Goal: Find specific page/section: Find specific page/section

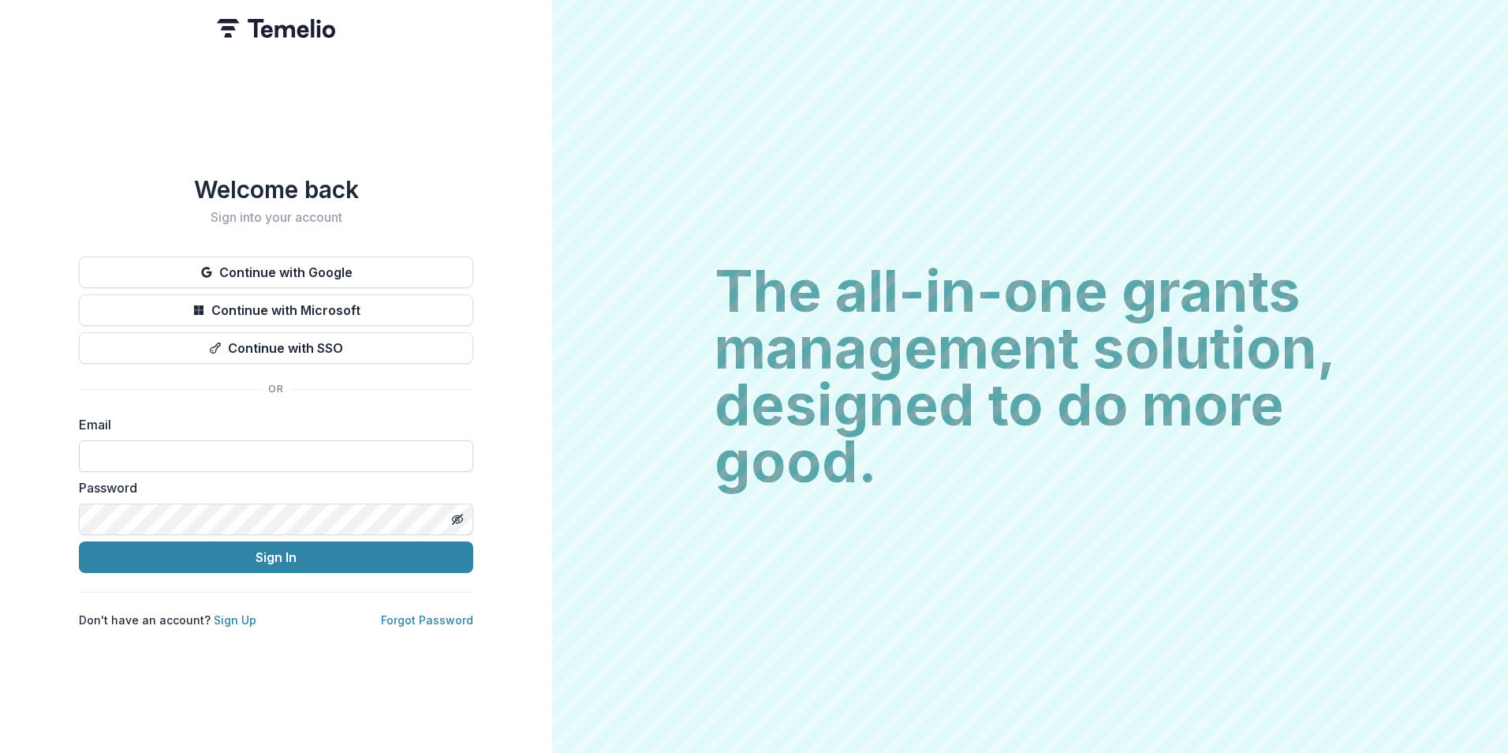
click at [211, 454] on input at bounding box center [276, 456] width 394 height 32
type input "**********"
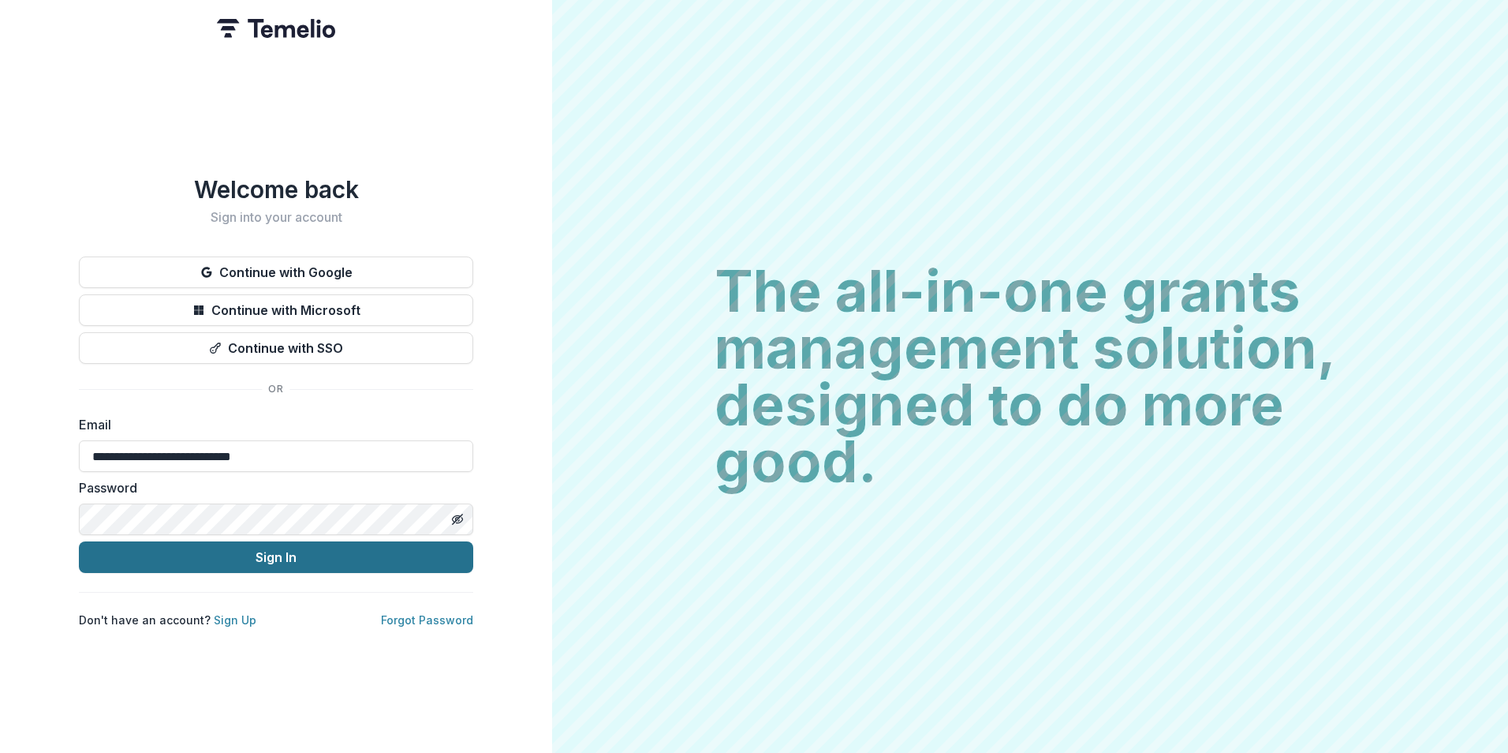
click at [155, 544] on button "Sign In" at bounding box center [276, 557] width 394 height 32
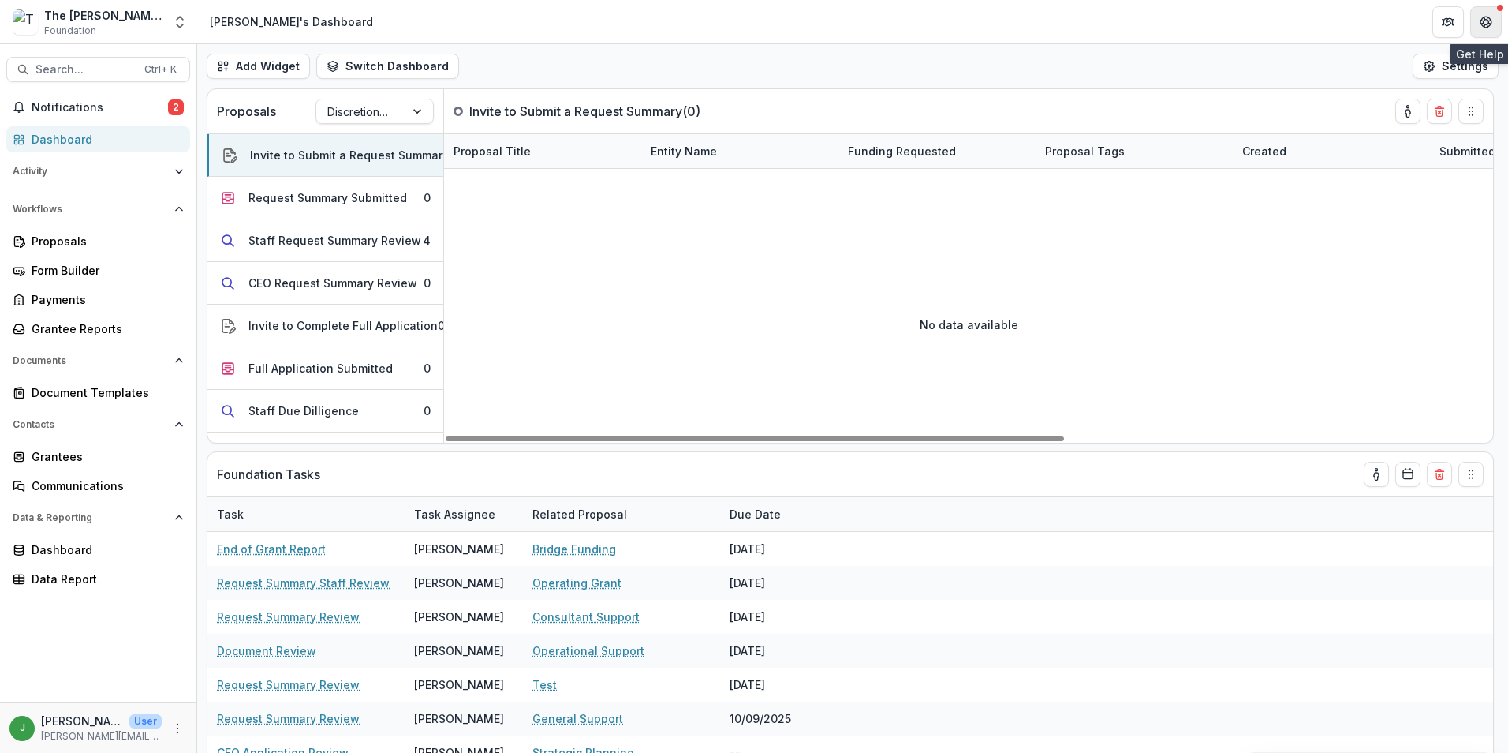
click at [1481, 25] on icon "Get Help" at bounding box center [1486, 22] width 13 height 13
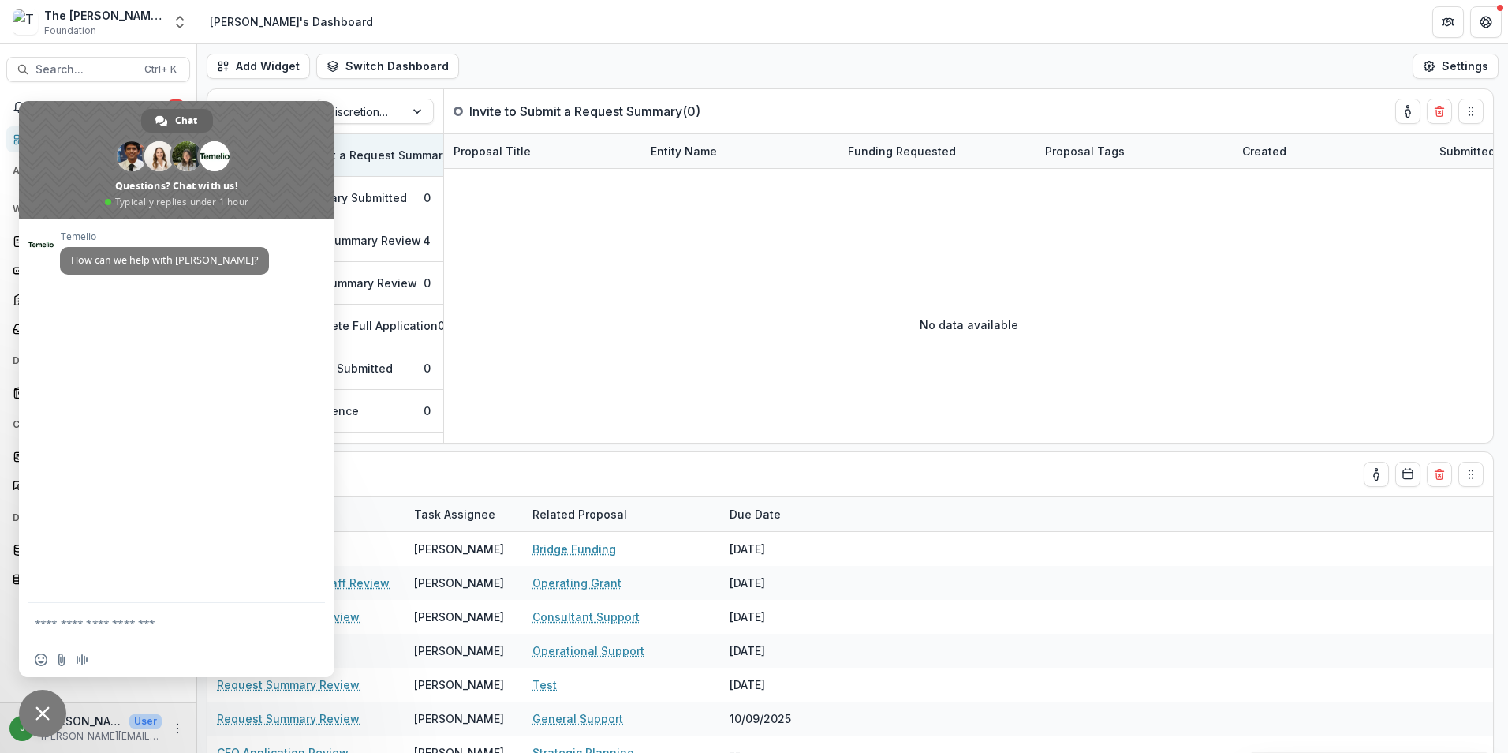
click at [716, 66] on div "Add Widget Switch Dashboard [PERSON_NAME]'s Dashboard Default New Dashboard Set…" at bounding box center [852, 66] width 1311 height 44
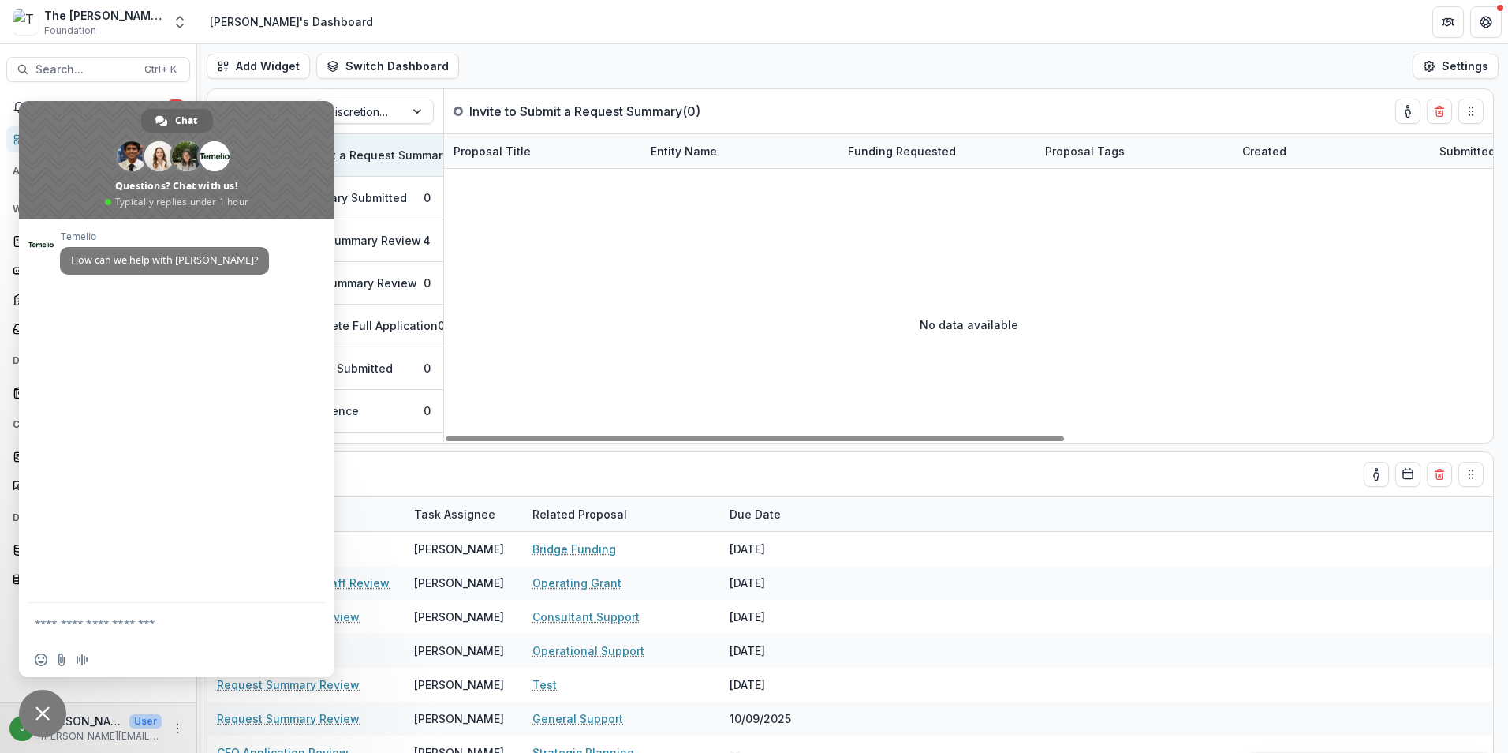
click at [39, 723] on span "Close chat" at bounding box center [42, 713] width 47 height 47
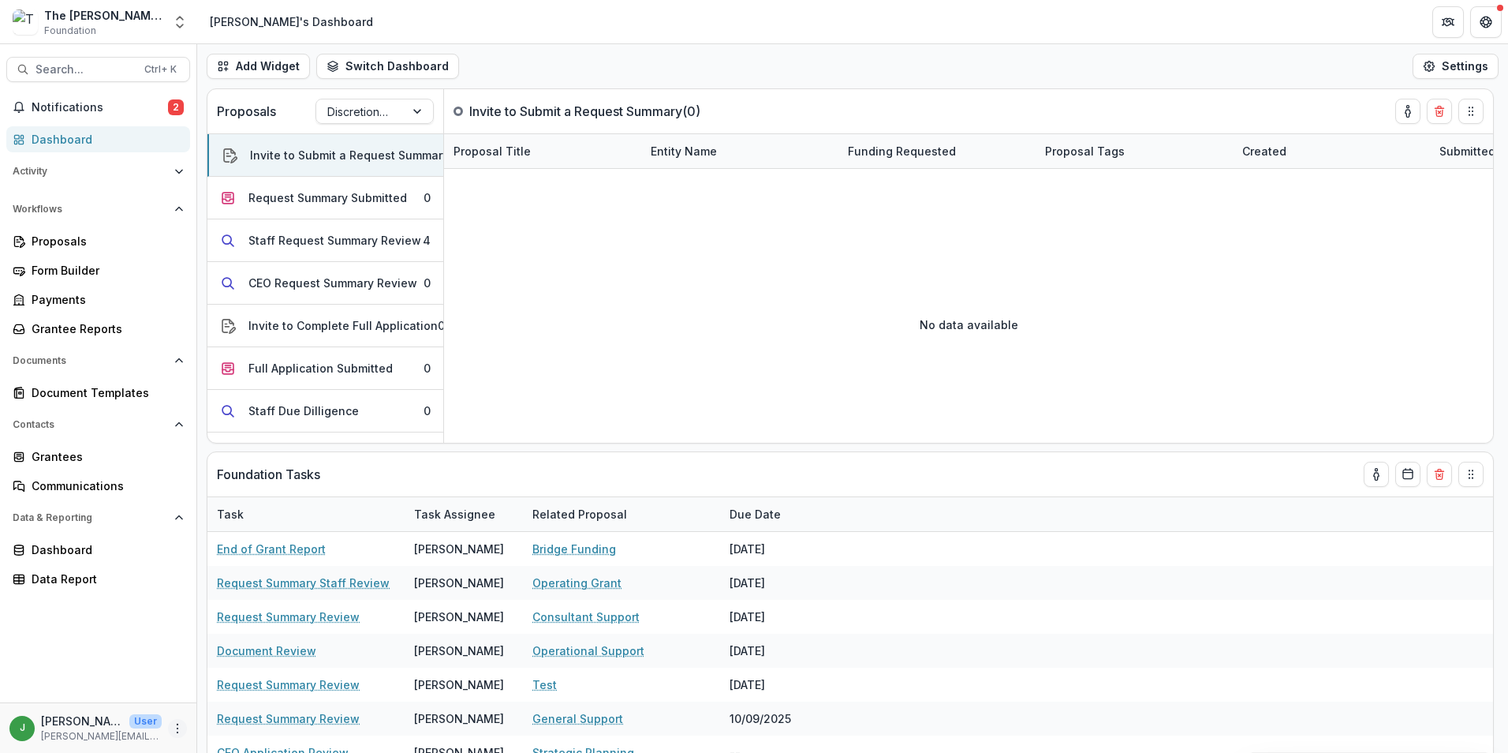
click at [171, 729] on icon "More" at bounding box center [177, 728] width 13 height 13
click at [148, 632] on div "Notifications 2 Dashboard Activity Tasks Workflows Proposals Form Builder Payme…" at bounding box center [98, 398] width 196 height 607
click at [276, 72] on button "Add Widget" at bounding box center [258, 66] width 103 height 25
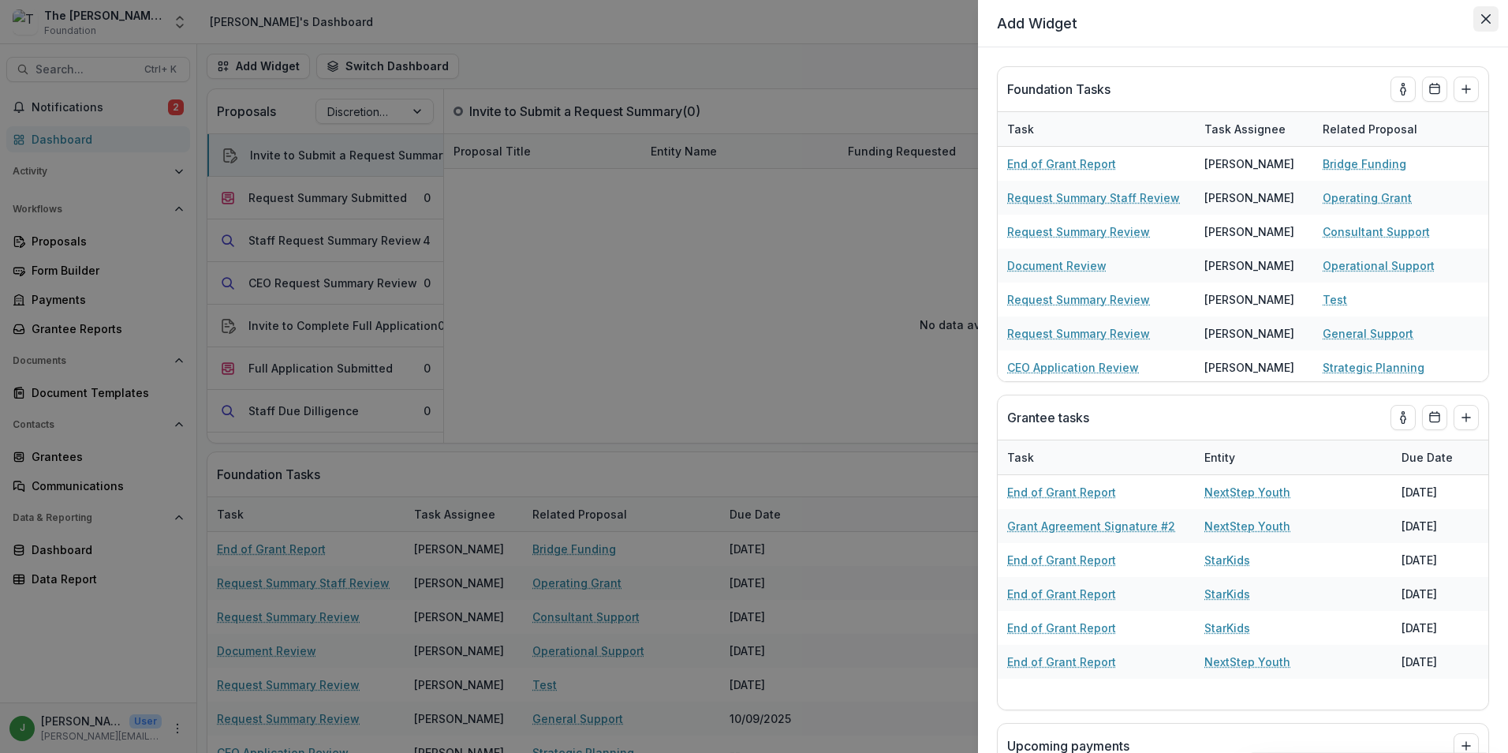
click at [1484, 24] on button "Close" at bounding box center [1486, 18] width 25 height 25
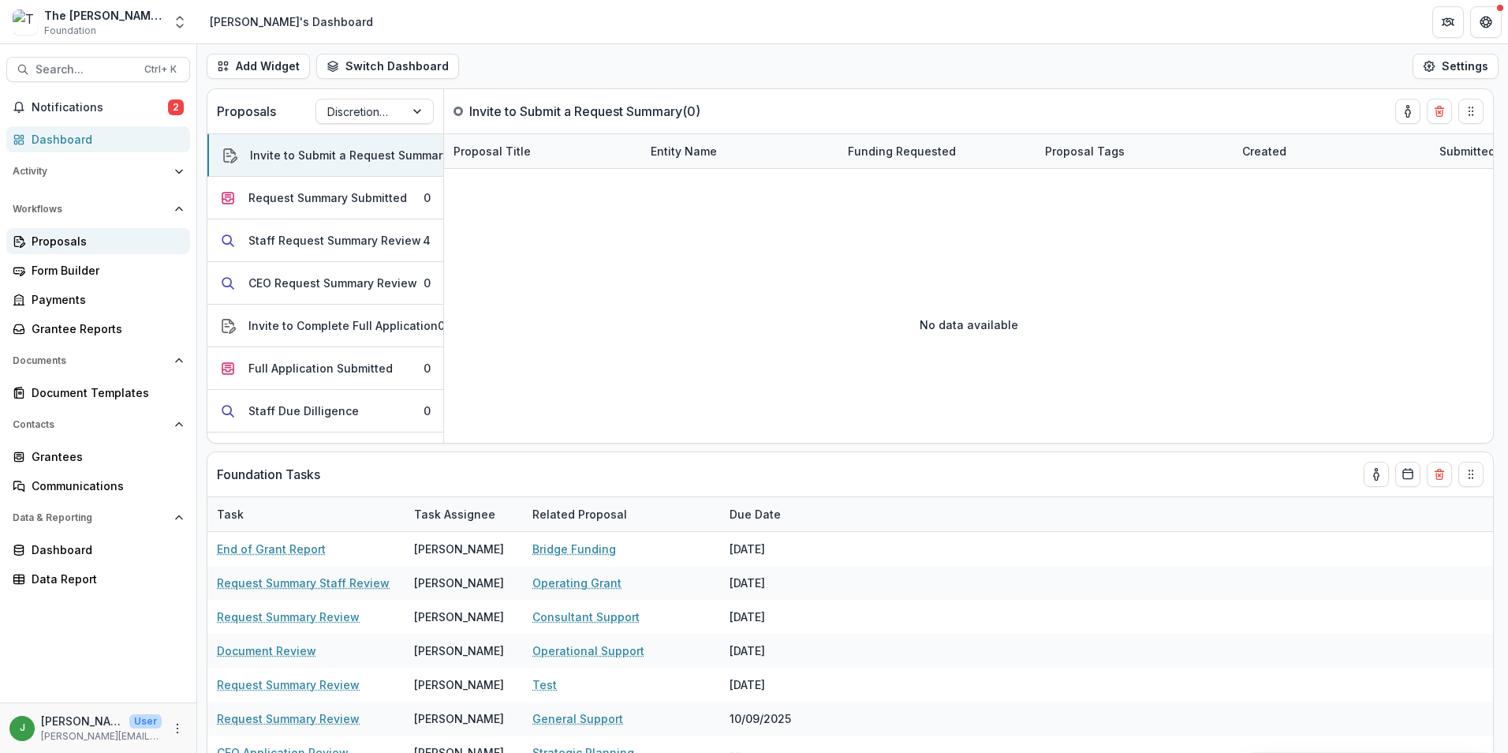
click at [53, 232] on link "Proposals" at bounding box center [98, 241] width 184 height 26
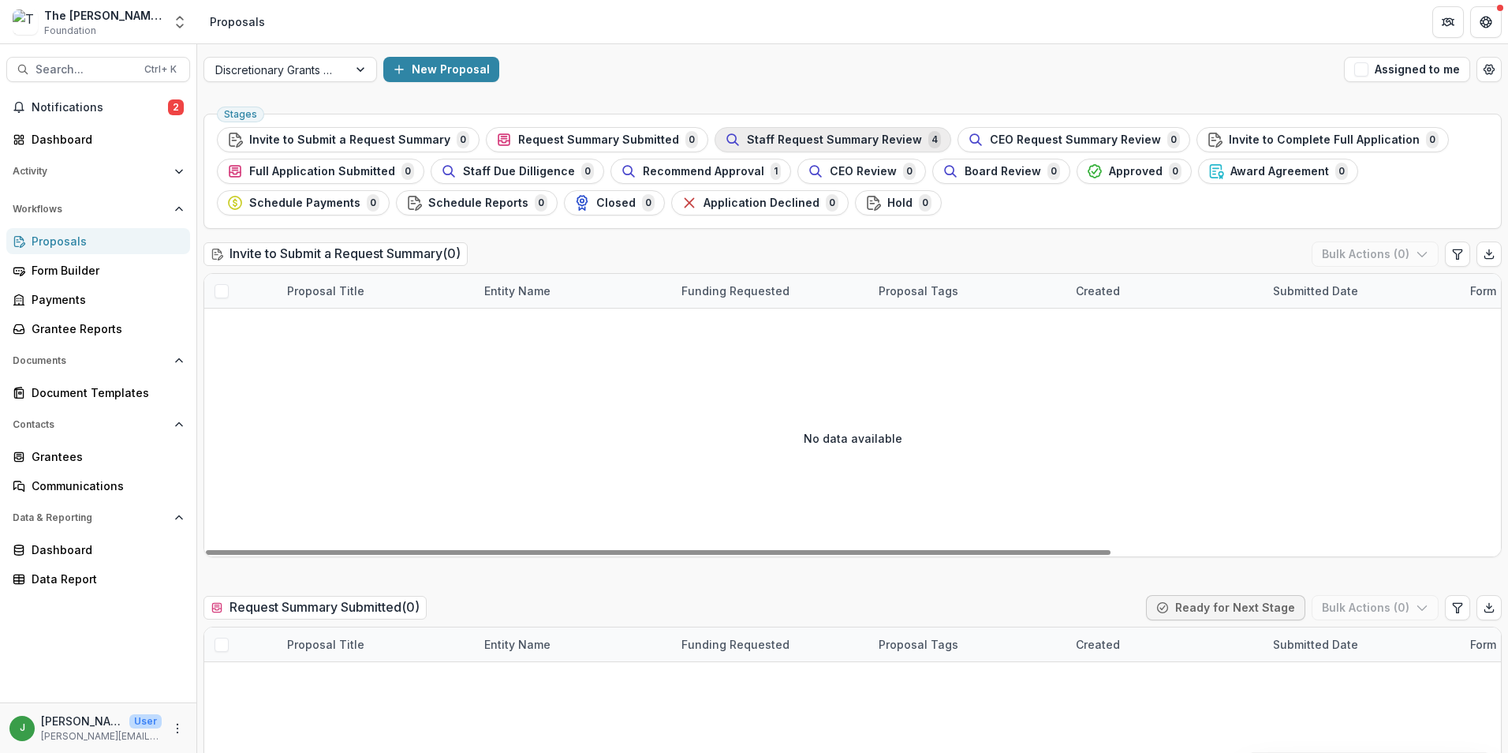
click at [823, 145] on span "Staff Request Summary Review" at bounding box center [834, 139] width 175 height 13
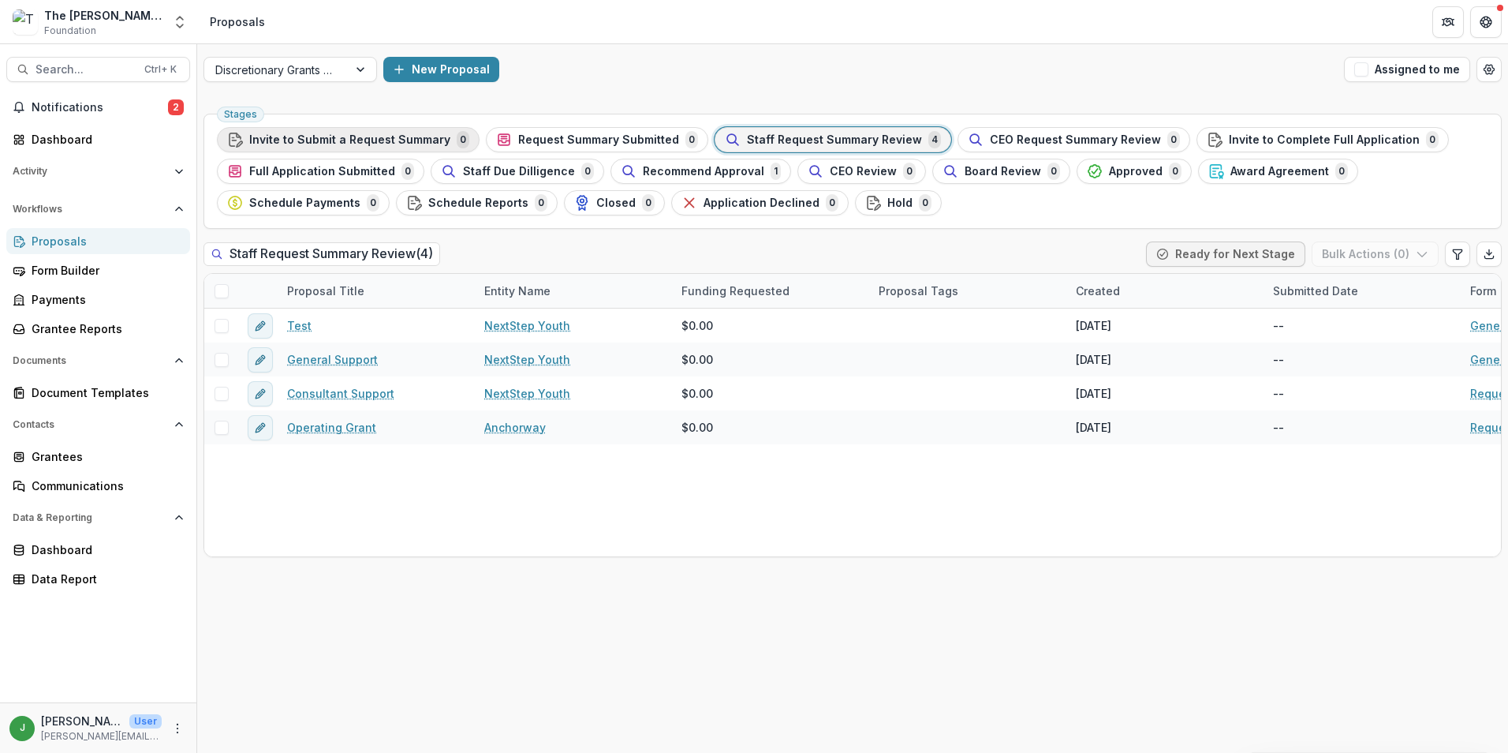
click at [372, 142] on span "Invite to Submit a Request Summary" at bounding box center [349, 139] width 201 height 13
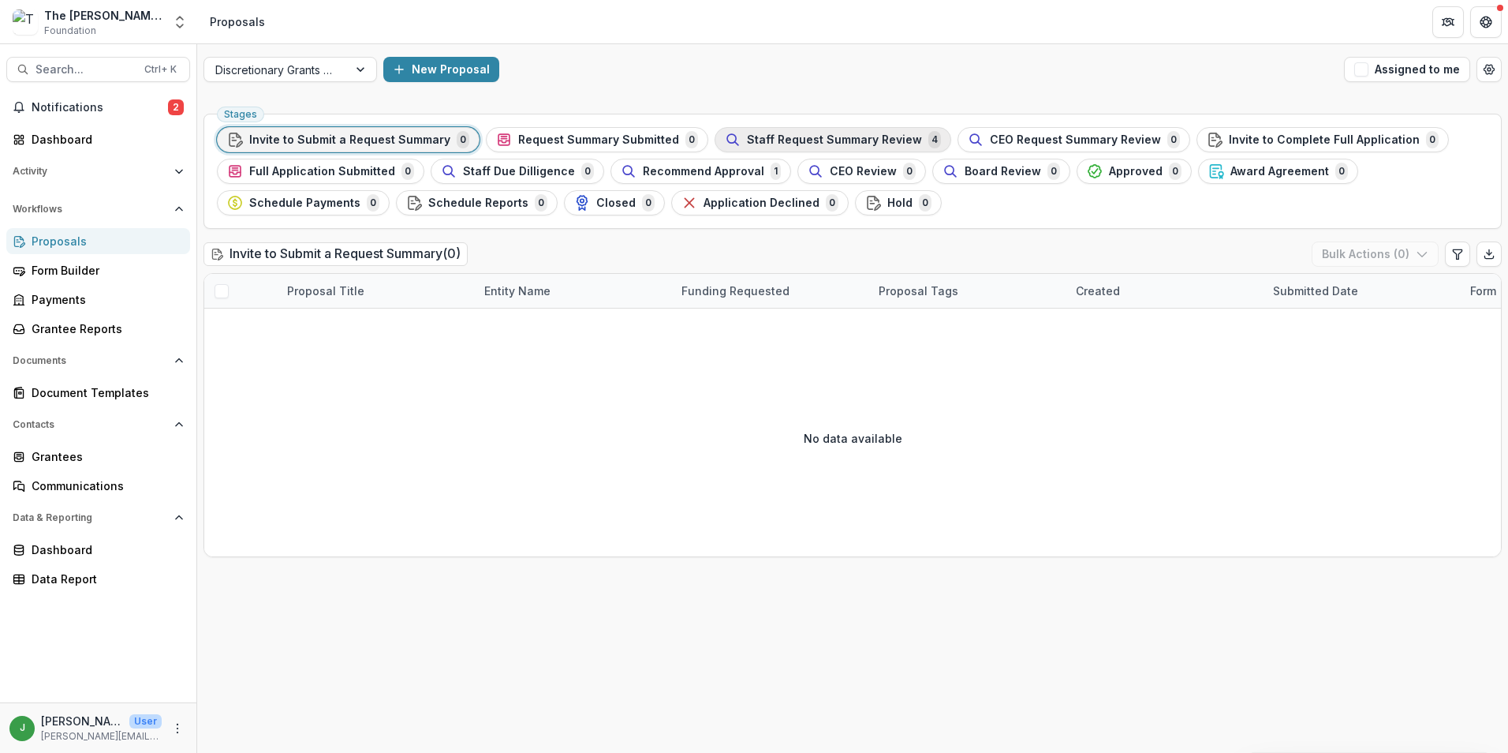
click at [840, 133] on span "Staff Request Summary Review" at bounding box center [834, 139] width 175 height 13
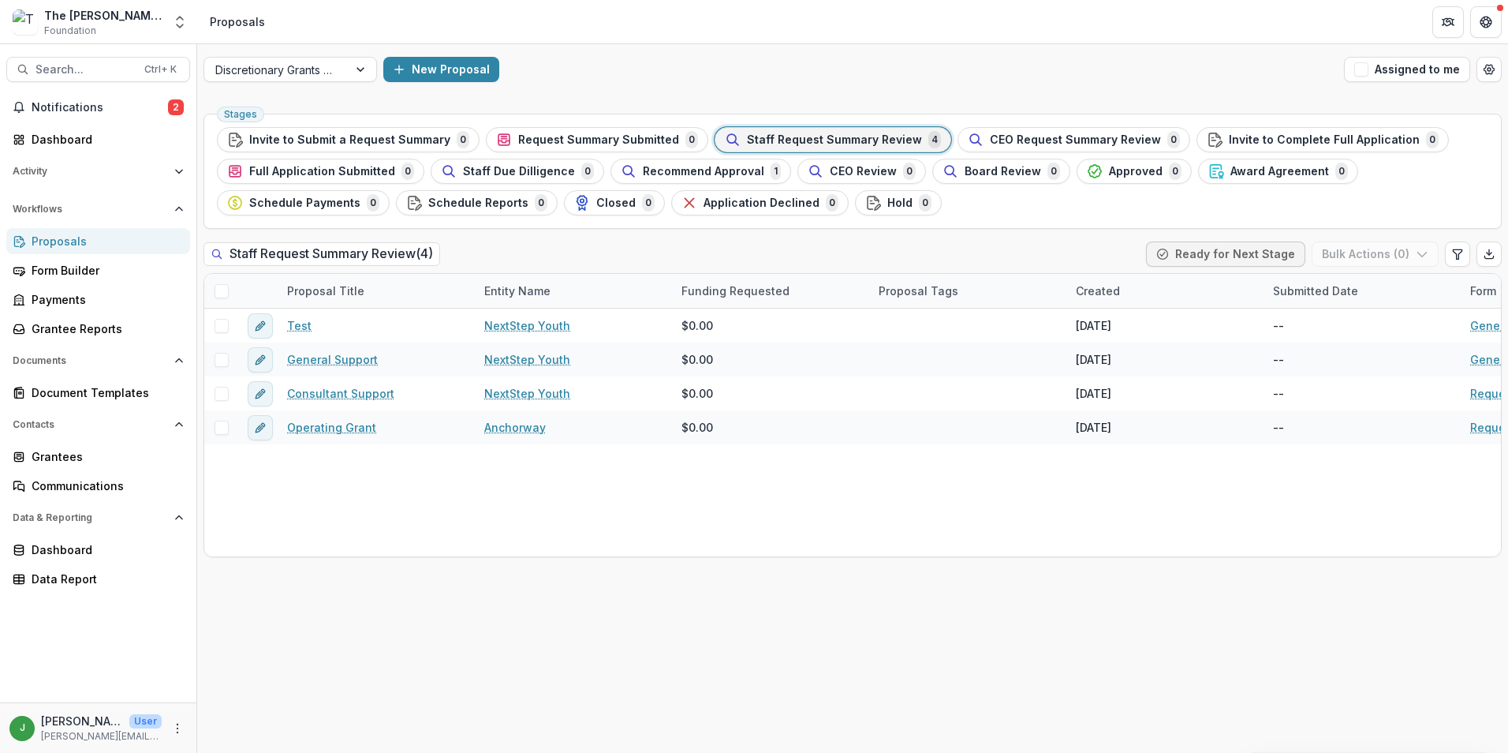
click at [881, 140] on span "Staff Request Summary Review" at bounding box center [834, 139] width 175 height 13
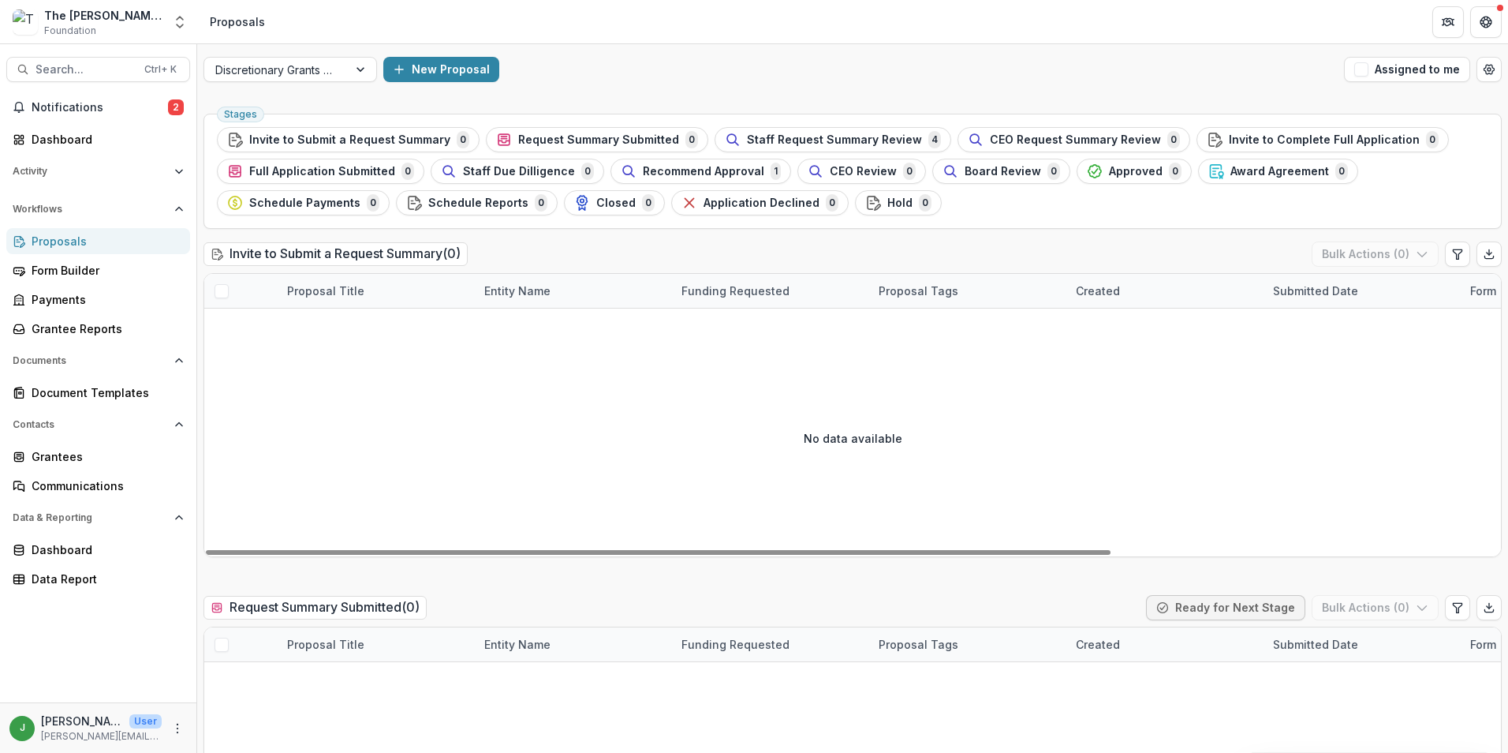
scroll to position [473, 0]
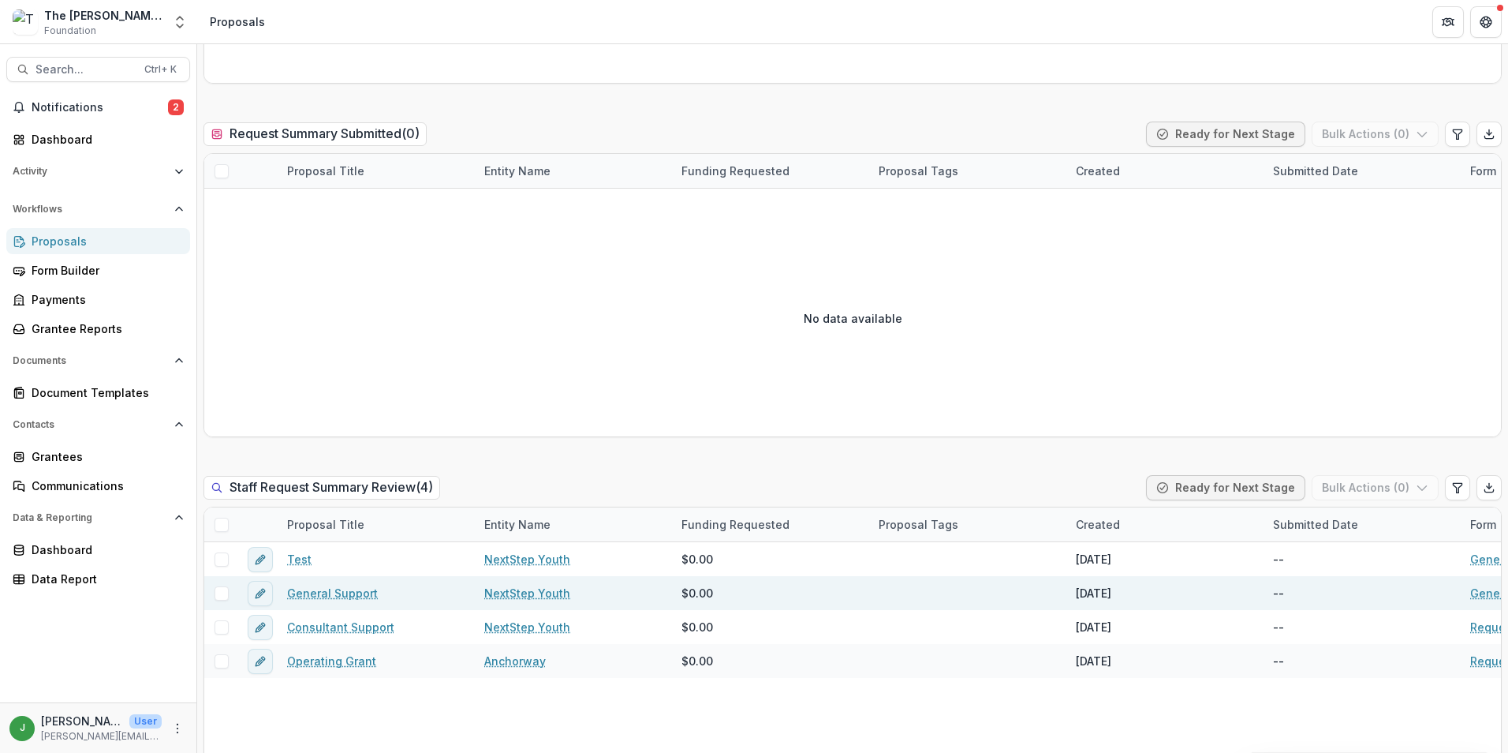
click at [507, 593] on link "NextStep Youth" at bounding box center [527, 593] width 86 height 17
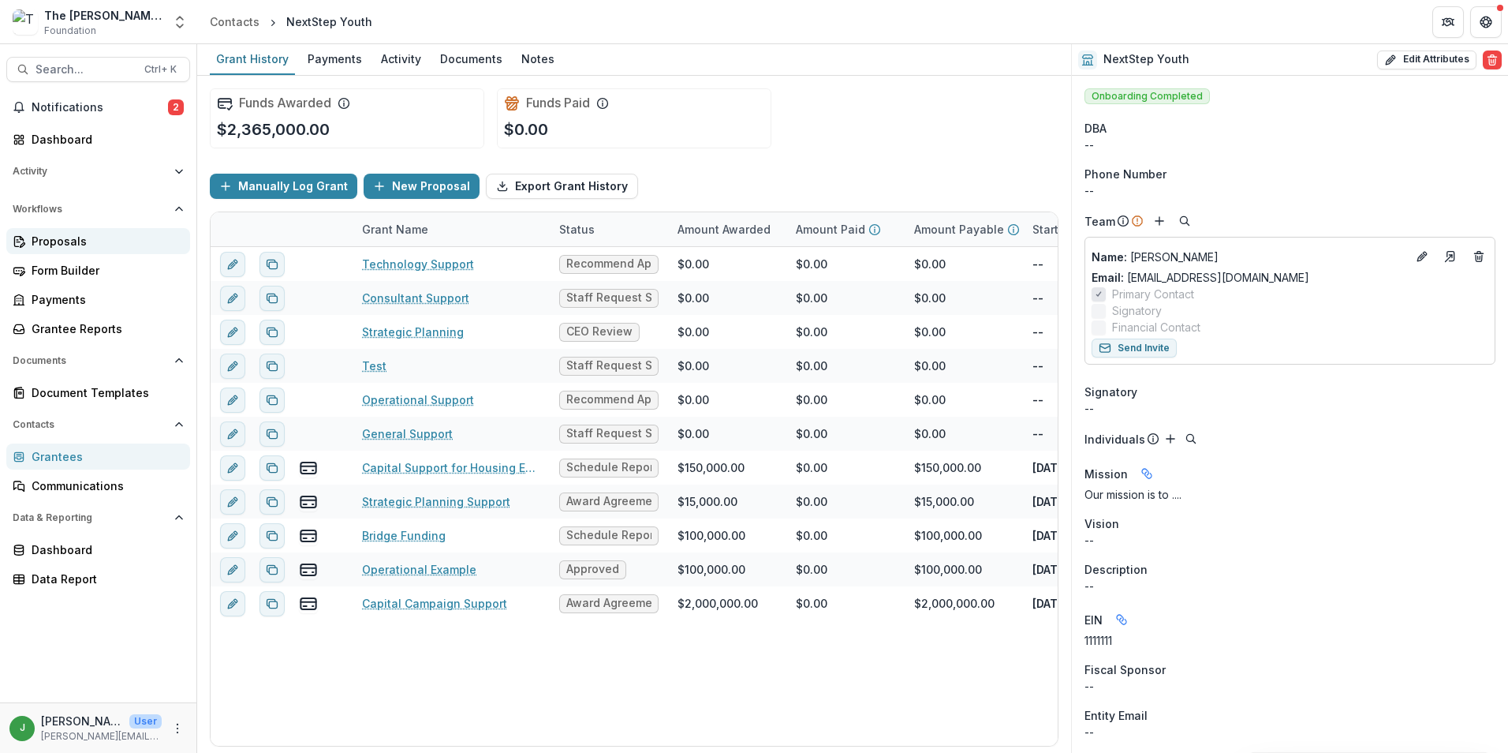
click at [81, 238] on div "Proposals" at bounding box center [105, 241] width 146 height 17
